Goal: Task Accomplishment & Management: Use online tool/utility

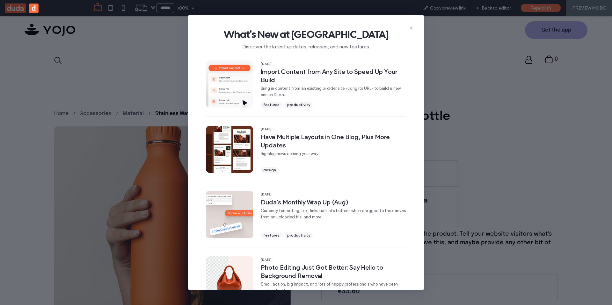
click at [412, 28] on use at bounding box center [411, 27] width 3 height 3
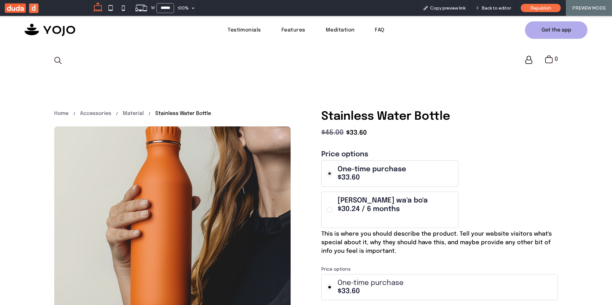
click at [8, 12] on use at bounding box center [15, 8] width 21 height 10
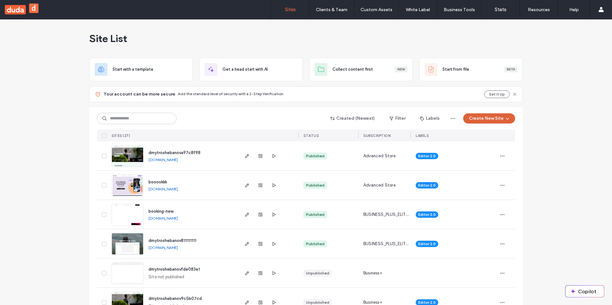
click at [483, 121] on button "Create New Site" at bounding box center [489, 118] width 52 height 10
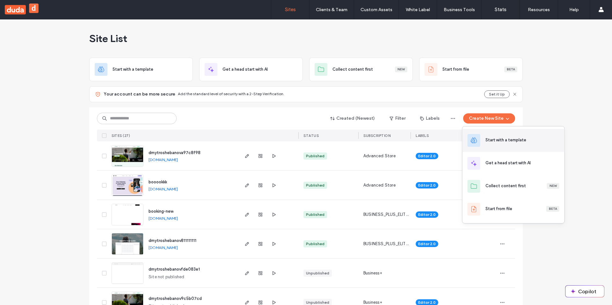
click at [490, 136] on div "Start with a template" at bounding box center [514, 140] width 102 height 23
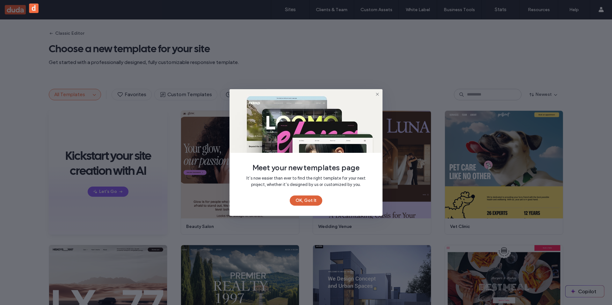
click at [298, 200] on button "OK, Got It" at bounding box center [306, 201] width 33 height 10
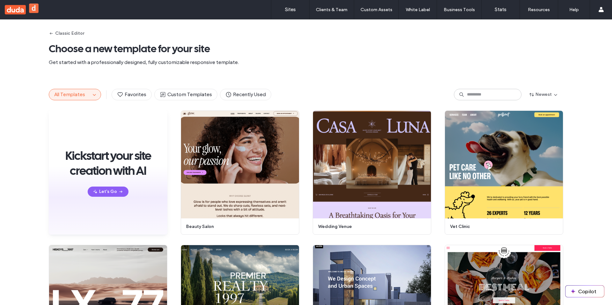
click at [77, 95] on span "All Templates" at bounding box center [69, 94] width 31 height 6
click at [93, 95] on icon "button" at bounding box center [94, 94] width 5 height 5
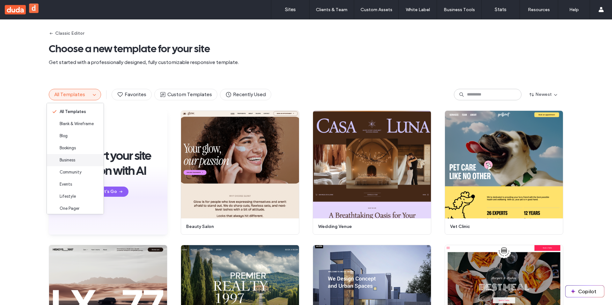
click at [81, 157] on div "Business" at bounding box center [75, 160] width 57 height 12
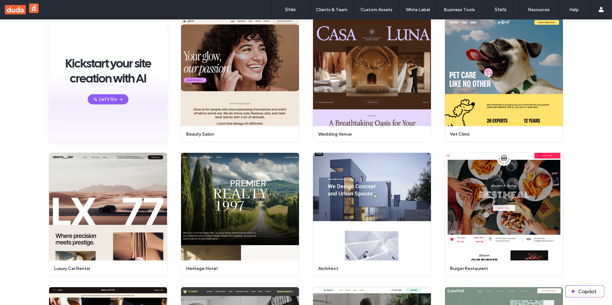
scroll to position [62, 0]
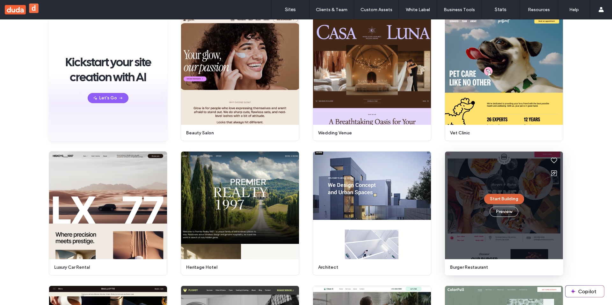
click at [496, 202] on button "Start Building" at bounding box center [504, 199] width 40 height 10
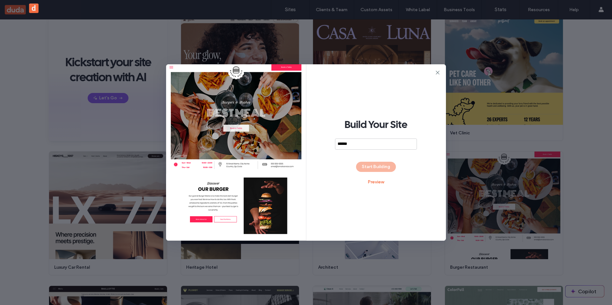
type input "*******"
type input "**********"
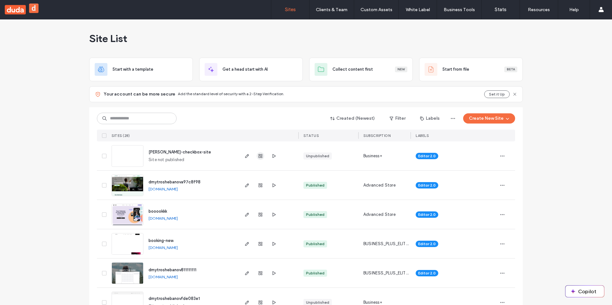
click at [261, 157] on span "button" at bounding box center [261, 156] width 8 height 8
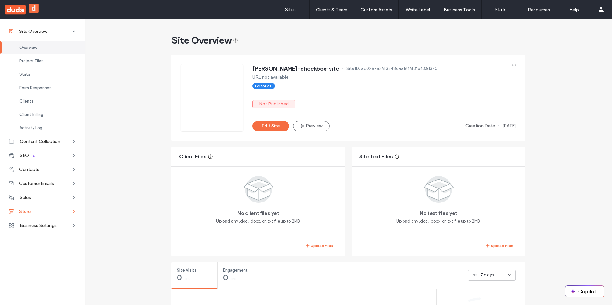
click at [24, 211] on span "Store" at bounding box center [24, 211] width 11 height 5
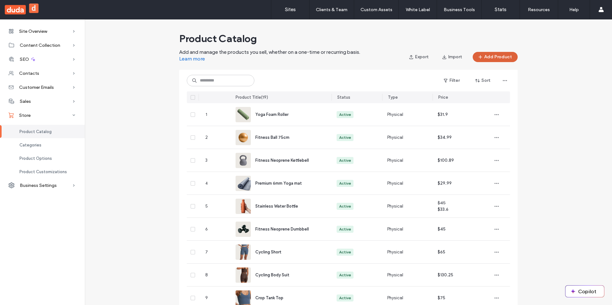
click at [489, 56] on button "Add Product" at bounding box center [495, 57] width 45 height 10
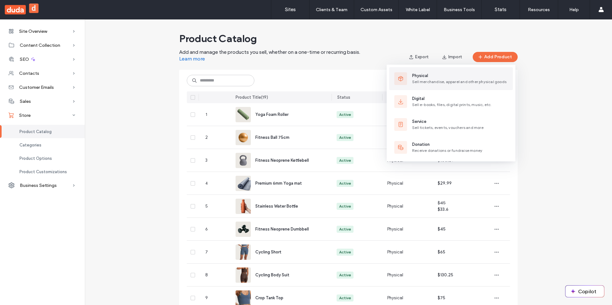
click at [457, 85] on button "Physical Sell merchandise, apparel and other physical goods" at bounding box center [451, 78] width 124 height 23
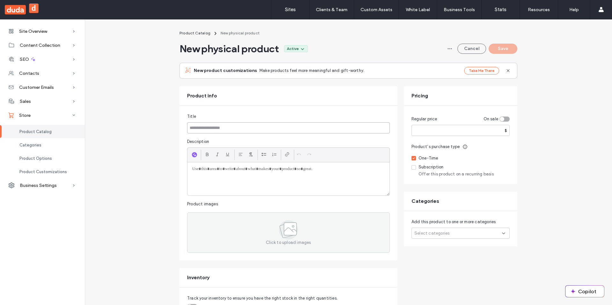
click at [300, 127] on input at bounding box center [288, 127] width 203 height 11
type input "******"
type input "**********"
click at [467, 131] on input "number" at bounding box center [461, 130] width 98 height 11
type input "*"
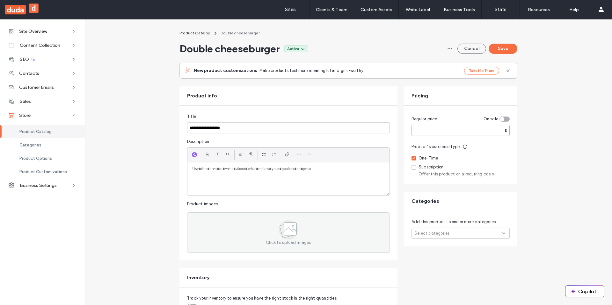
type input "***"
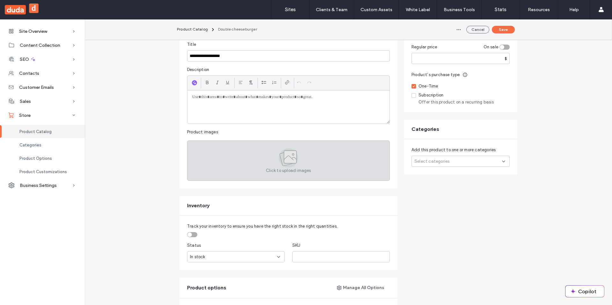
scroll to position [73, 0]
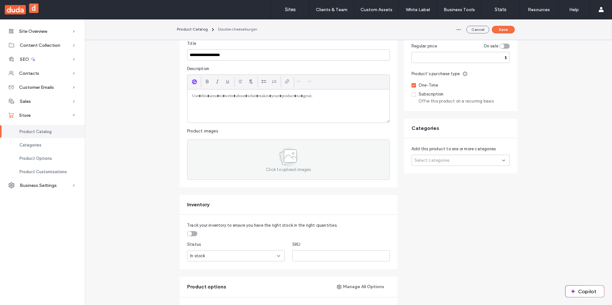
click at [218, 111] on div at bounding box center [288, 106] width 202 height 33
click at [194, 82] on span "button" at bounding box center [194, 81] width 5 height 5
click at [321, 102] on div at bounding box center [288, 106] width 202 height 33
click at [193, 82] on use "button" at bounding box center [195, 82] width 4 height 4
click at [217, 101] on div at bounding box center [288, 106] width 202 height 33
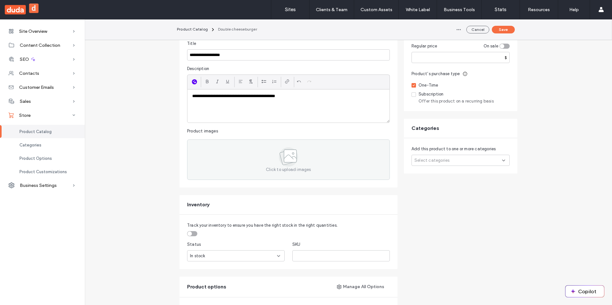
click at [192, 83] on icon "button" at bounding box center [194, 81] width 4 height 5
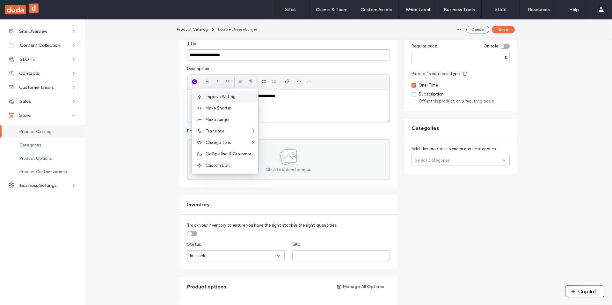
click at [231, 100] on div "Improve Writing" at bounding box center [225, 96] width 66 height 11
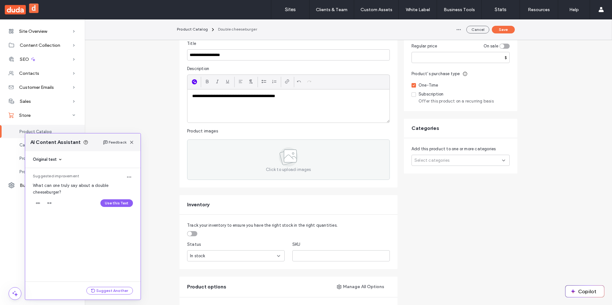
click at [192, 81] on span "button" at bounding box center [194, 81] width 5 height 5
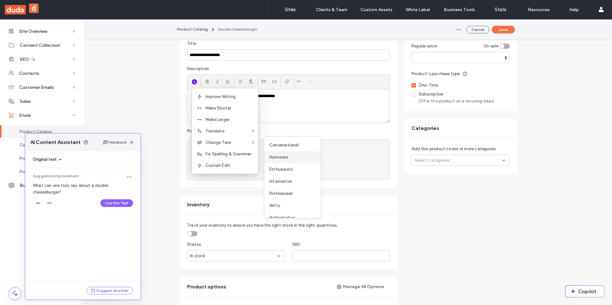
click at [302, 154] on div "Humorous" at bounding box center [292, 157] width 57 height 12
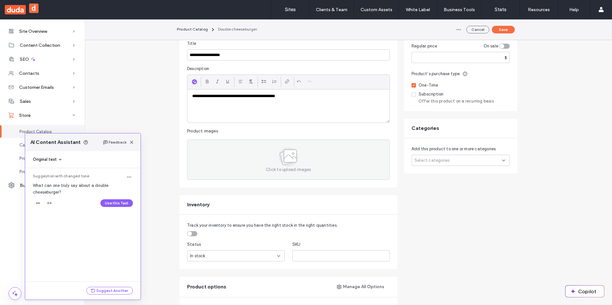
click at [132, 149] on div "AI Content Assistant Feedback" at bounding box center [82, 143] width 115 height 18
click at [132, 145] on span "button" at bounding box center [132, 143] width 8 height 8
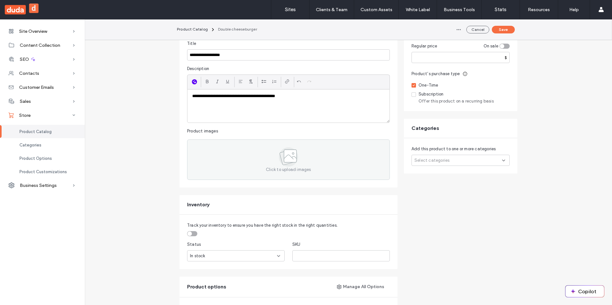
click at [192, 80] on icon "button" at bounding box center [194, 81] width 4 height 5
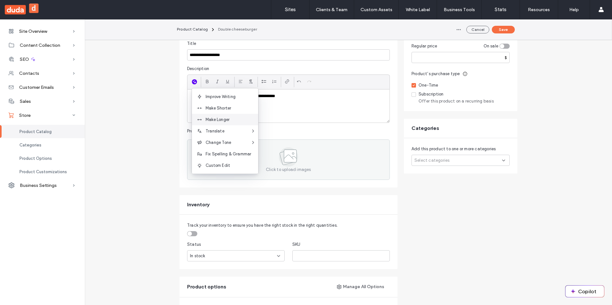
click at [228, 120] on span "Make Longer" at bounding box center [232, 120] width 53 height 6
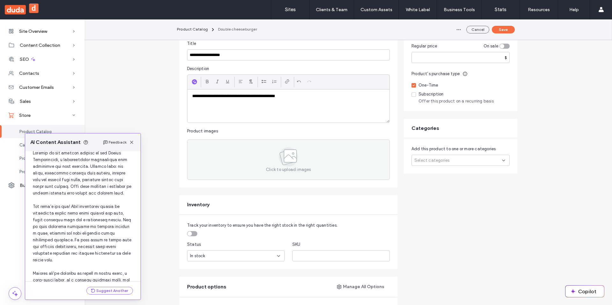
scroll to position [0, 0]
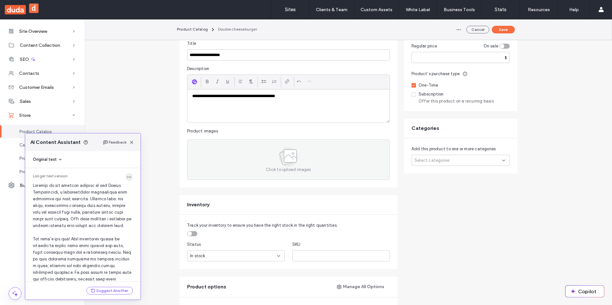
click at [125, 174] on span "button" at bounding box center [129, 177] width 8 height 8
click at [98, 201] on span at bounding box center [82, 269] width 99 height 172
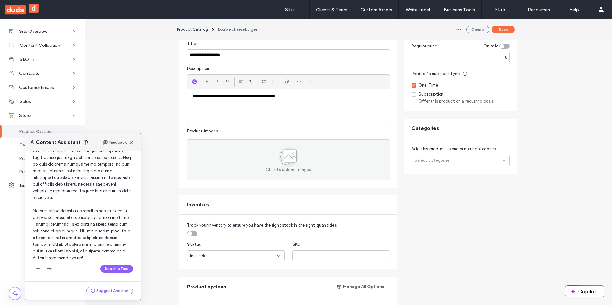
click at [57, 287] on div "Suggest Another" at bounding box center [82, 291] width 115 height 18
click at [41, 268] on span "button" at bounding box center [38, 269] width 10 height 10
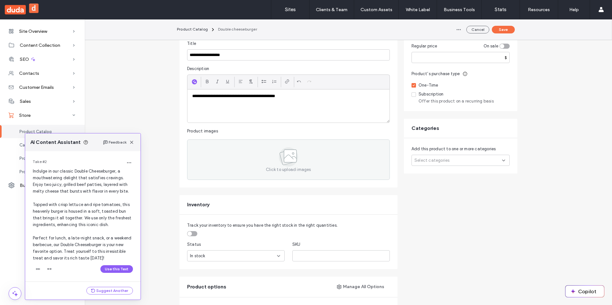
scroll to position [223, 0]
click at [114, 266] on button "Use this Text" at bounding box center [116, 269] width 33 height 8
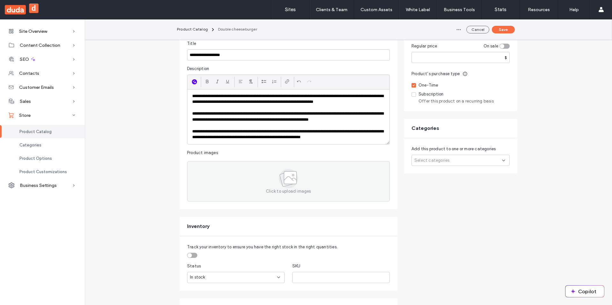
click at [194, 83] on icon "button" at bounding box center [194, 81] width 4 height 5
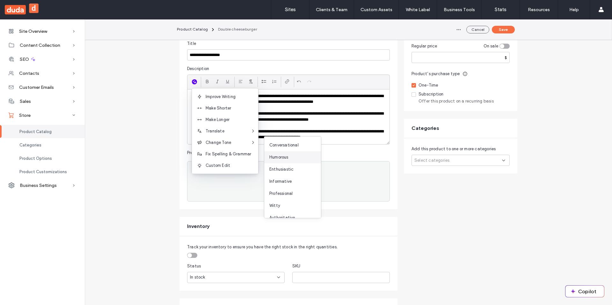
click at [289, 153] on div "Humorous" at bounding box center [292, 157] width 57 height 12
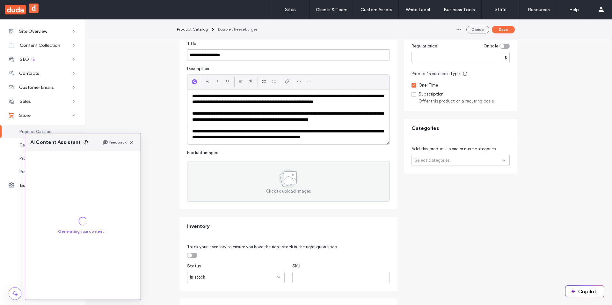
click at [193, 85] on div at bounding box center [195, 82] width 9 height 10
click at [193, 83] on icon "button" at bounding box center [194, 81] width 4 height 5
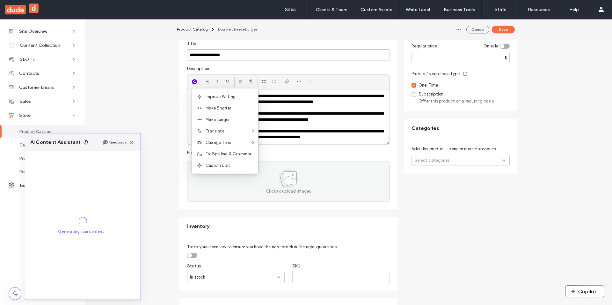
click at [192, 80] on icon "button" at bounding box center [194, 81] width 4 height 5
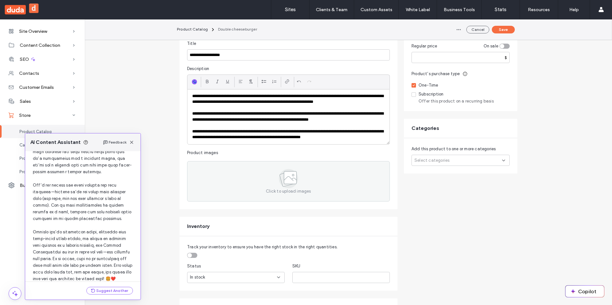
scroll to position [128, 0]
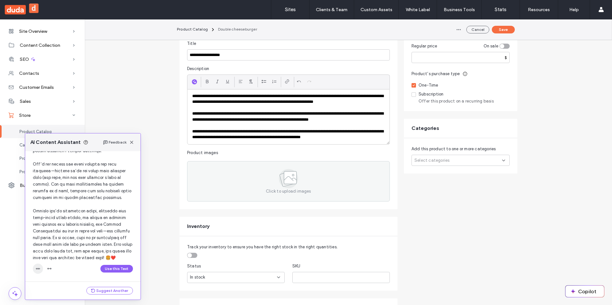
click at [39, 271] on icon "button" at bounding box center [37, 269] width 5 height 5
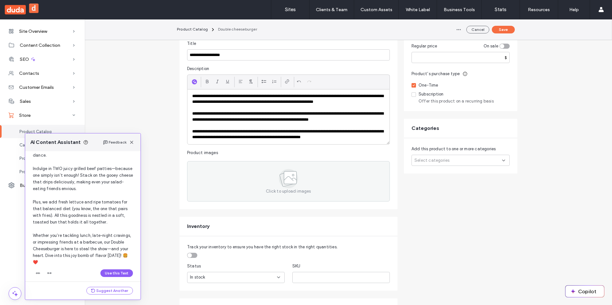
scroll to position [297, 0]
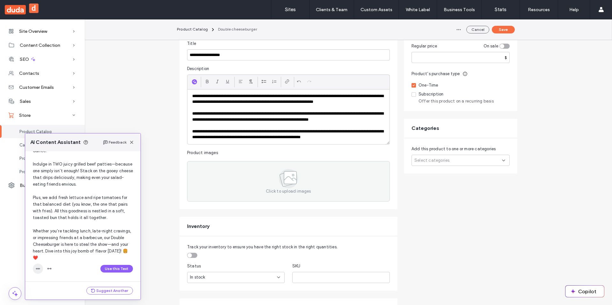
click at [36, 271] on icon "button" at bounding box center [37, 269] width 5 height 5
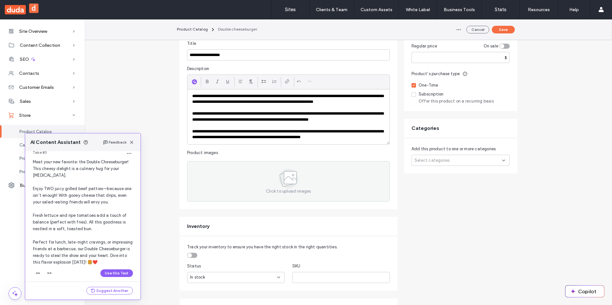
scroll to position [439, 0]
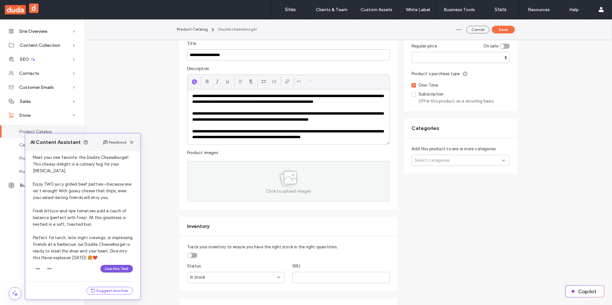
click at [117, 268] on button "Use this Text" at bounding box center [116, 269] width 33 height 8
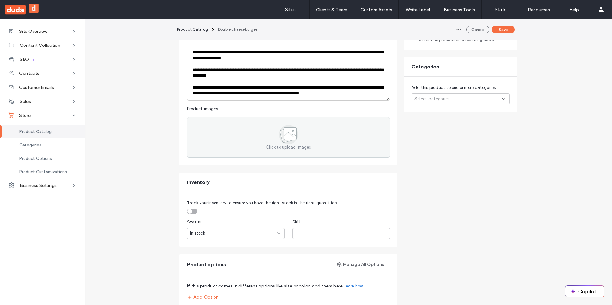
scroll to position [120, 0]
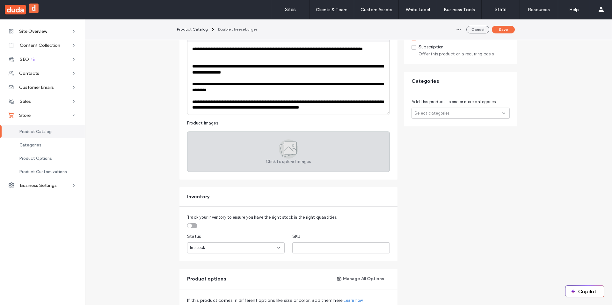
click at [261, 154] on div "Click to upload images" at bounding box center [288, 152] width 203 height 40
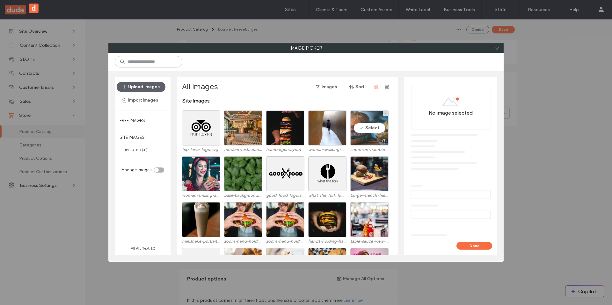
click at [368, 127] on div "Select" at bounding box center [369, 128] width 38 height 35
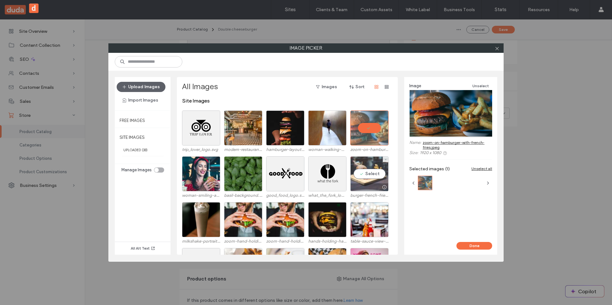
click at [362, 172] on div "Select" at bounding box center [369, 174] width 38 height 35
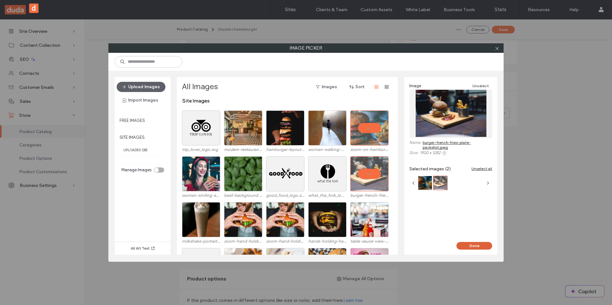
click at [477, 249] on button "Done" at bounding box center [475, 246] width 36 height 8
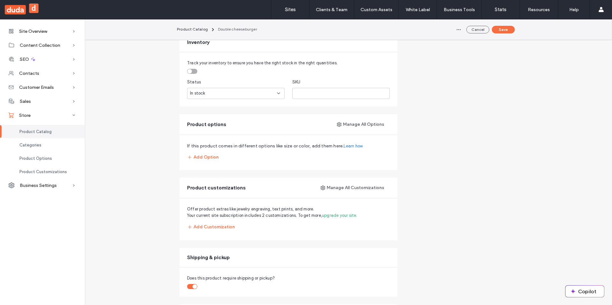
scroll to position [283, 0]
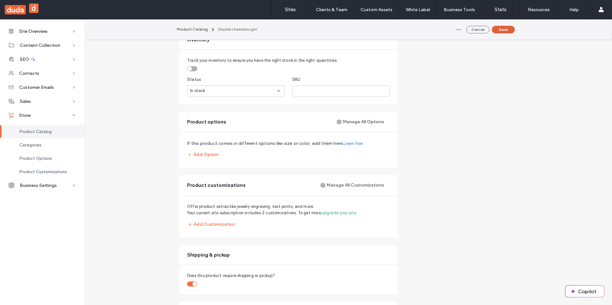
click at [496, 32] on button "Save" at bounding box center [503, 30] width 23 height 8
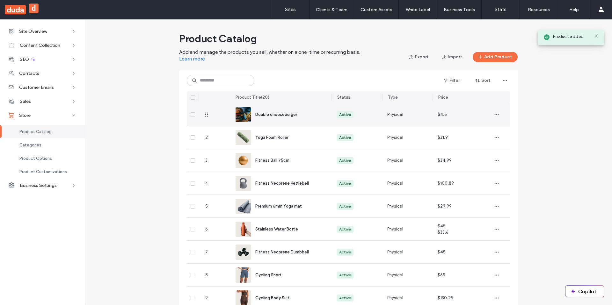
click at [391, 124] on div "Physical" at bounding box center [407, 114] width 51 height 23
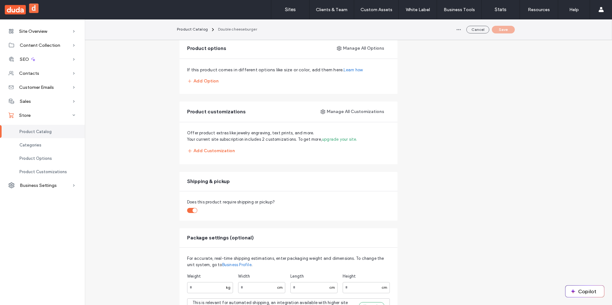
scroll to position [356, 0]
click at [222, 153] on button "Add Customization" at bounding box center [211, 151] width 48 height 11
click at [304, 145] on div "Offer product extras like jewelry engraving, text prints, and more. Your curren…" at bounding box center [288, 144] width 218 height 42
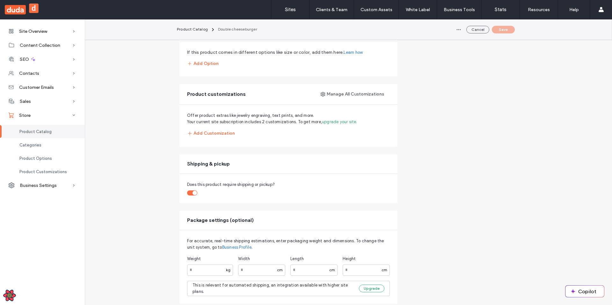
scroll to position [378, 0]
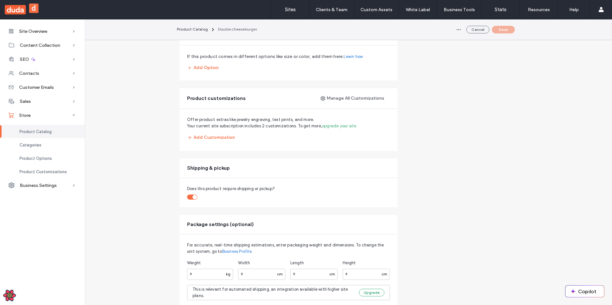
scroll to position [377, 0]
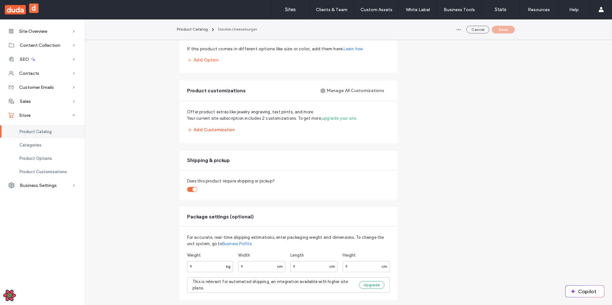
click at [208, 127] on button "Add Customization" at bounding box center [211, 129] width 48 height 11
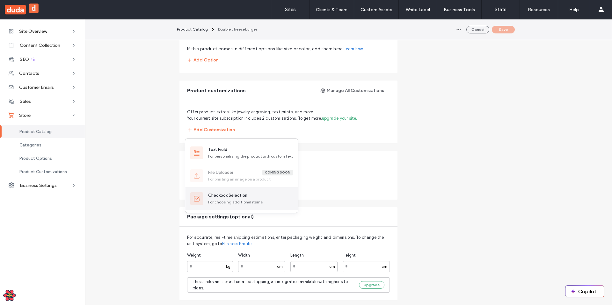
click at [243, 196] on div "Checkbox Selection" at bounding box center [227, 196] width 39 height 6
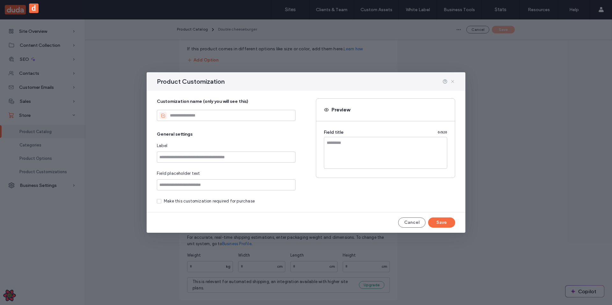
click at [452, 80] on icon at bounding box center [452, 81] width 5 height 5
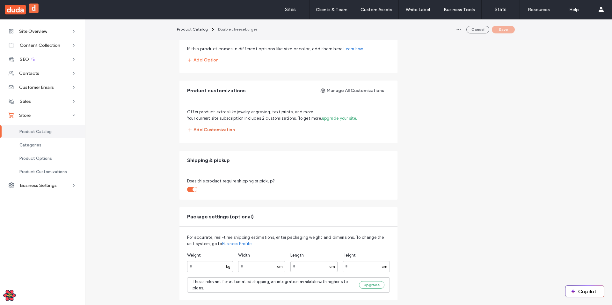
click at [224, 130] on button "Add Customization" at bounding box center [211, 129] width 48 height 11
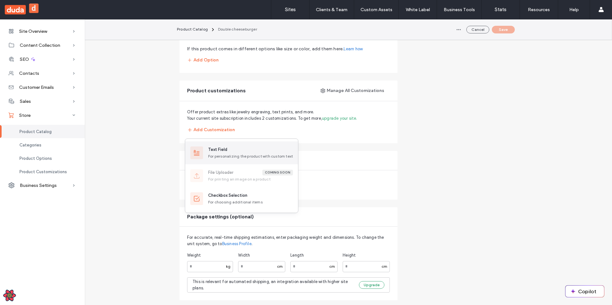
click at [231, 145] on div "Text Field For personalizing the product with custom text" at bounding box center [241, 153] width 113 height 23
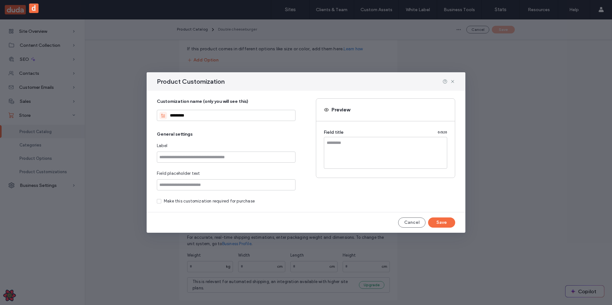
type input "*********"
type input "**********"
click at [230, 203] on div "Make this customization required for purchase" at bounding box center [209, 201] width 91 height 6
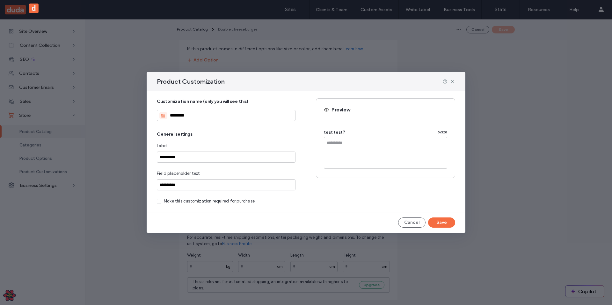
click at [345, 210] on div "**********" at bounding box center [306, 151] width 319 height 121
click at [442, 221] on button "Save" at bounding box center [441, 223] width 27 height 10
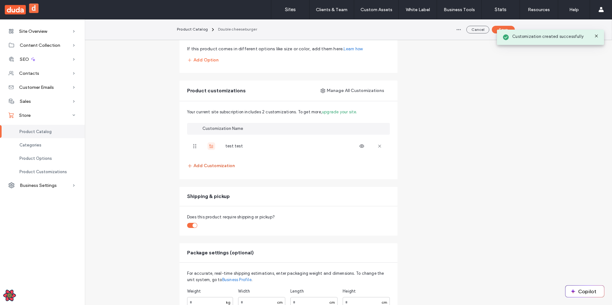
click at [217, 169] on button "Add Customization" at bounding box center [211, 165] width 48 height 11
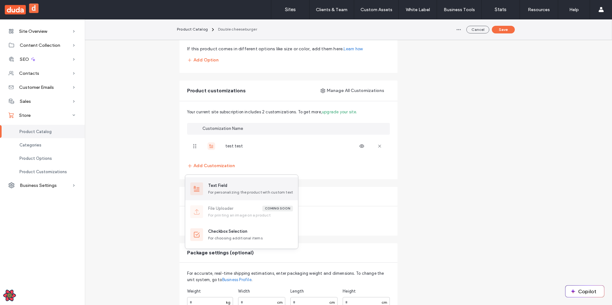
click at [224, 190] on div "For personalizing the product with custom text" at bounding box center [250, 193] width 85 height 6
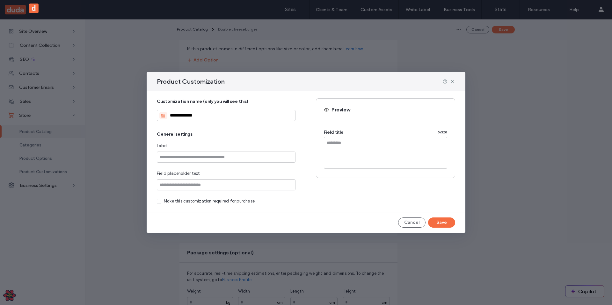
type input "**********"
click at [444, 223] on button "Save" at bounding box center [441, 223] width 27 height 10
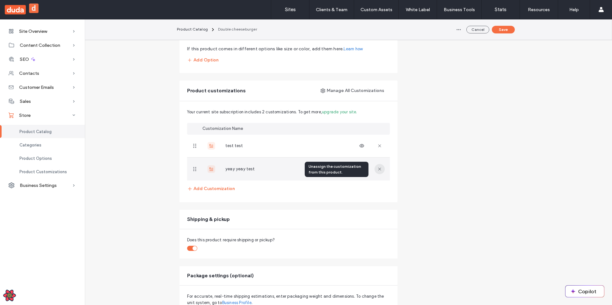
click at [379, 169] on icon "button" at bounding box center [379, 169] width 5 height 5
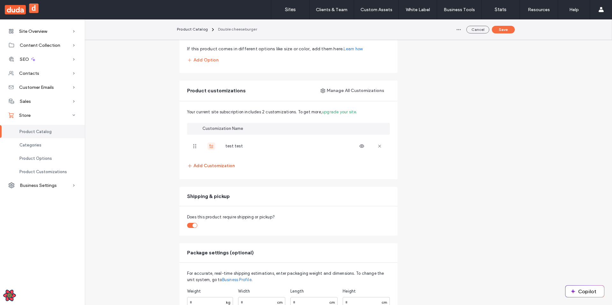
click at [208, 169] on button "Add Customization" at bounding box center [211, 165] width 48 height 11
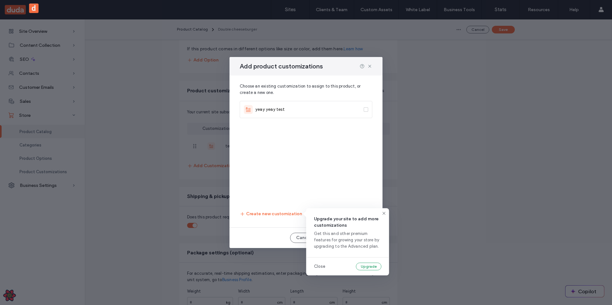
click at [251, 210] on div "Create new customization" at bounding box center [271, 213] width 62 height 11
click at [368, 265] on button "Upgrade" at bounding box center [369, 267] width 26 height 8
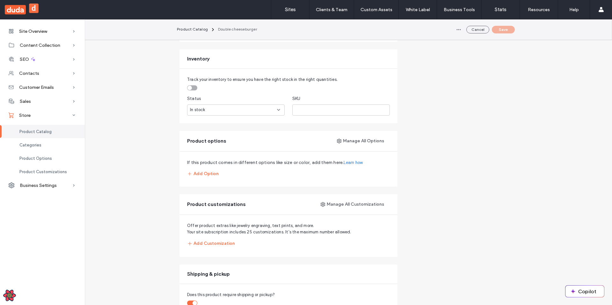
scroll to position [306, 0]
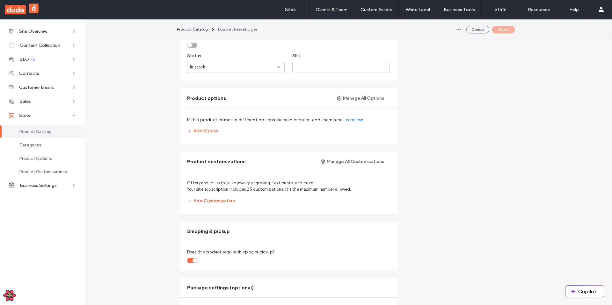
click at [199, 202] on button "Add Customization" at bounding box center [211, 200] width 48 height 11
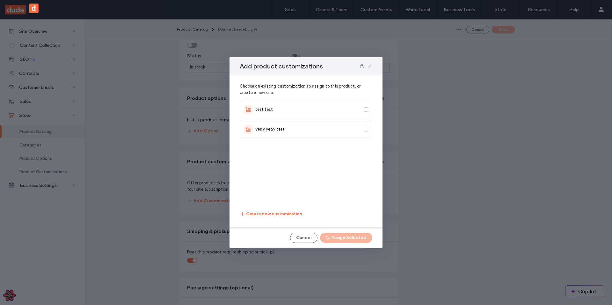
click at [370, 65] on icon at bounding box center [369, 66] width 5 height 5
